Goal: Task Accomplishment & Management: Use online tool/utility

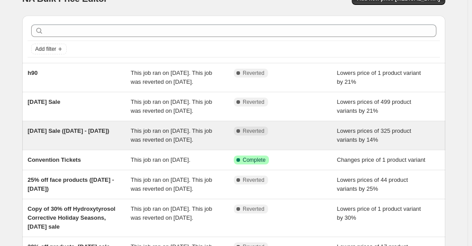
scroll to position [40, 0]
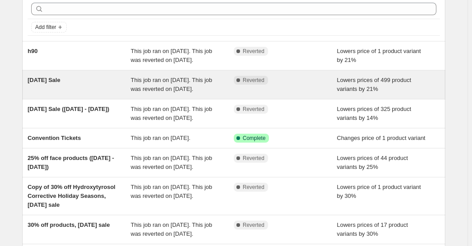
click at [105, 93] on div "[DATE] Sale" at bounding box center [79, 85] width 103 height 18
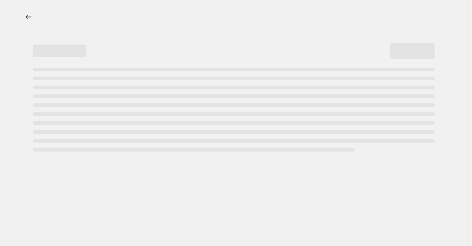
select select "percentage"
select select "collection"
select select "not_equal"
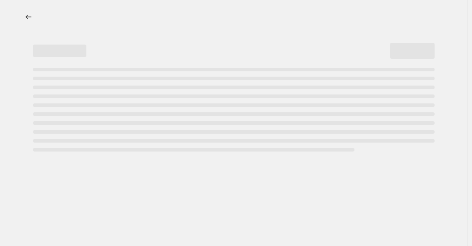
select select "not_equal"
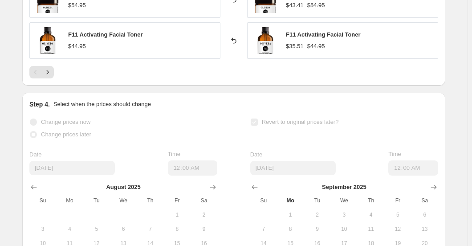
scroll to position [850, 0]
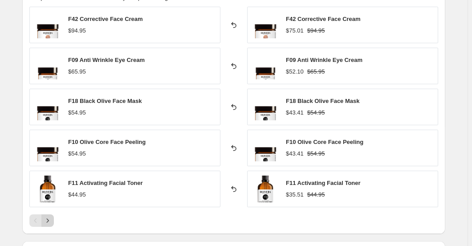
click at [49, 220] on icon "Next" at bounding box center [47, 220] width 9 height 9
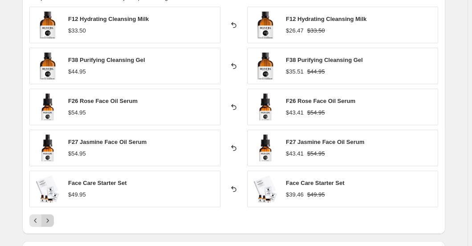
click at [49, 220] on icon "Next" at bounding box center [47, 220] width 9 height 9
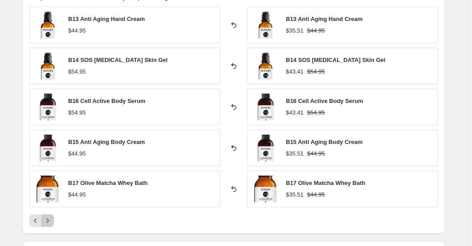
click at [49, 220] on icon "Next" at bounding box center [47, 220] width 9 height 9
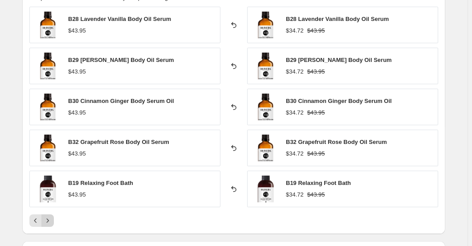
click at [49, 220] on icon "Next" at bounding box center [47, 220] width 9 height 9
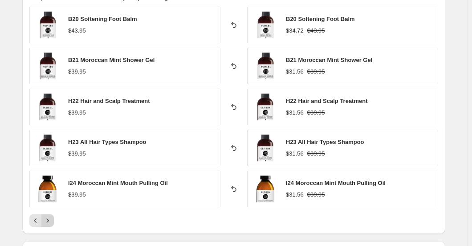
click at [49, 220] on icon "Next" at bounding box center [47, 220] width 9 height 9
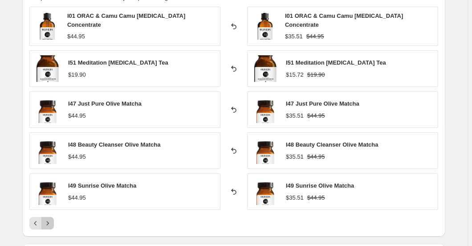
click at [49, 220] on icon "Next" at bounding box center [47, 223] width 9 height 9
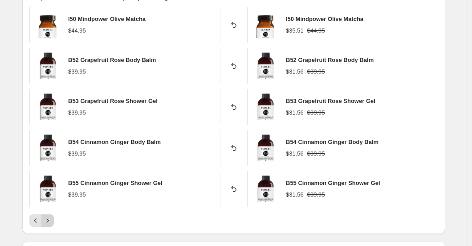
click at [49, 220] on icon "Next" at bounding box center [47, 220] width 9 height 9
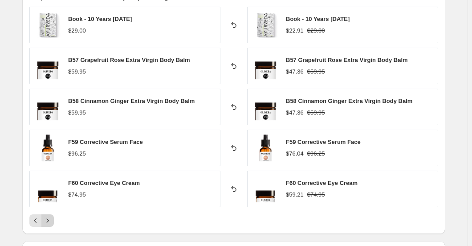
click at [49, 220] on icon "Next" at bounding box center [47, 220] width 9 height 9
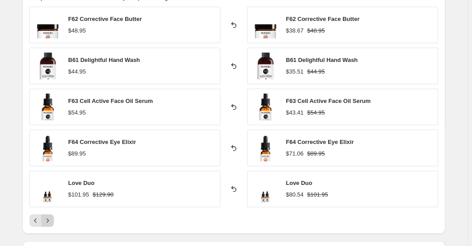
click at [49, 220] on icon "Next" at bounding box center [47, 220] width 9 height 9
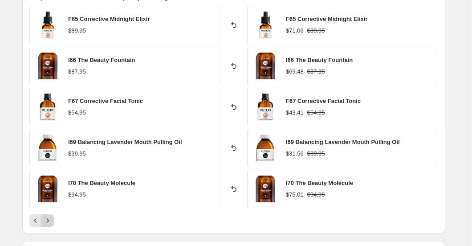
click at [49, 220] on icon "Next" at bounding box center [47, 220] width 9 height 9
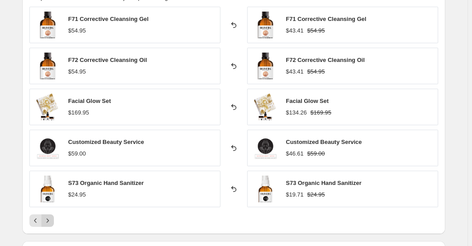
click at [49, 220] on icon "Next" at bounding box center [47, 220] width 9 height 9
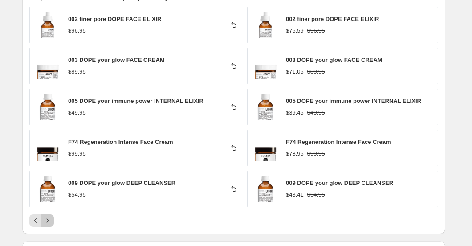
click at [49, 220] on icon "Next" at bounding box center [47, 220] width 9 height 9
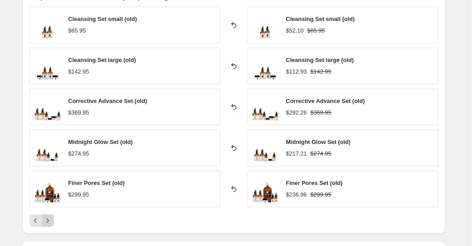
click at [49, 220] on icon "Next" at bounding box center [47, 220] width 9 height 9
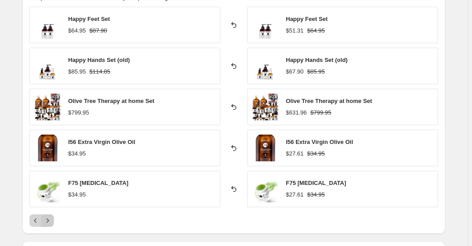
drag, startPoint x: 49, startPoint y: 220, endPoint x: 32, endPoint y: 223, distance: 17.9
click at [29, 222] on div "PRICE CHANGE RECAP 499 product variants were affected by this price change: Hap…" at bounding box center [233, 105] width 423 height 258
click at [34, 224] on icon "Previous" at bounding box center [35, 220] width 9 height 9
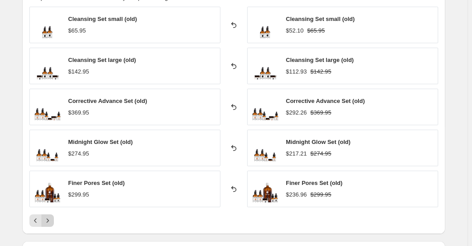
click at [51, 220] on icon "Next" at bounding box center [47, 220] width 9 height 9
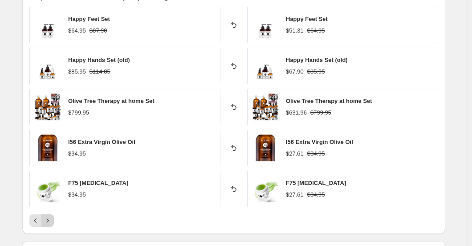
click at [52, 215] on button "Next" at bounding box center [47, 220] width 12 height 12
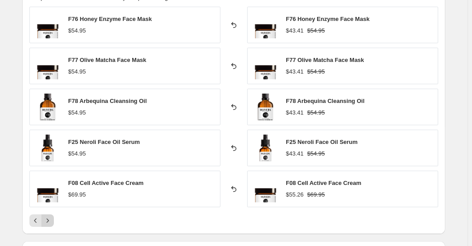
click at [47, 222] on icon "Next" at bounding box center [47, 220] width 9 height 9
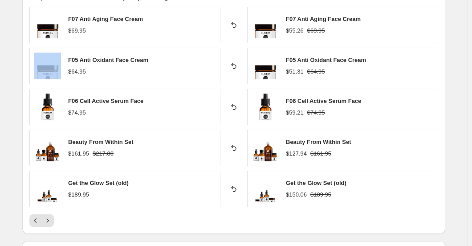
drag, startPoint x: 210, startPoint y: 1, endPoint x: 409, endPoint y: 42, distance: 203.6
click at [409, 42] on div "F07 Anti Aging Face Cream $55.26 $69.95" at bounding box center [342, 25] width 191 height 36
